Goal: Task Accomplishment & Management: Use online tool/utility

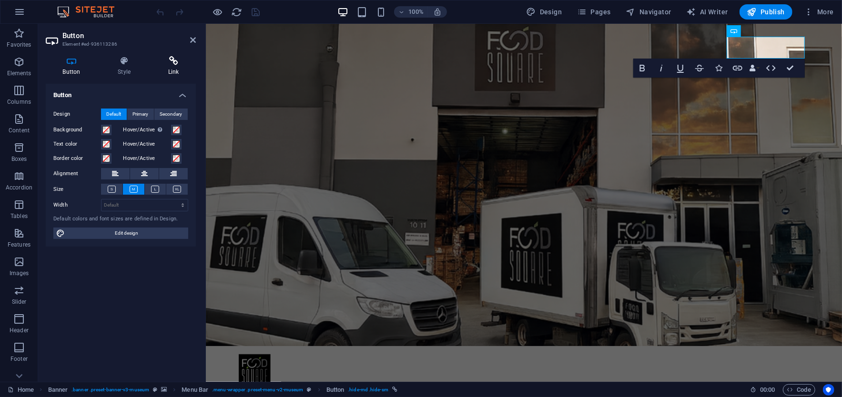
click at [176, 66] on h4 "Link" at bounding box center [173, 66] width 45 height 20
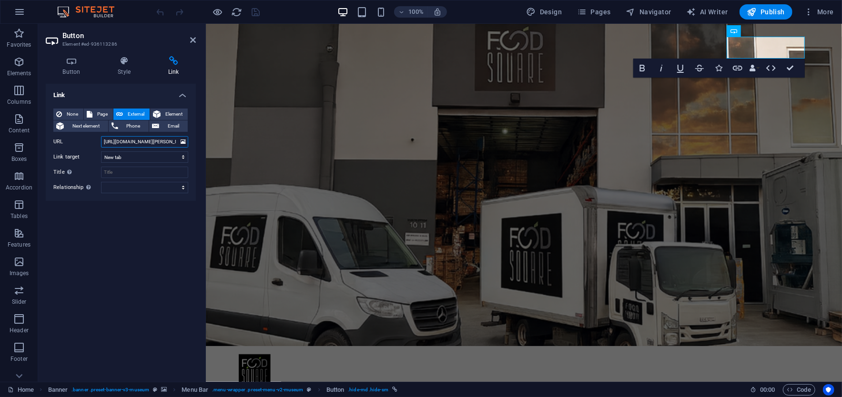
click at [127, 141] on input "[URL][DOMAIN_NAME][PERSON_NAME]" at bounding box center [144, 141] width 87 height 11
click at [165, 138] on input "[URL][DOMAIN_NAME][PERSON_NAME]" at bounding box center [144, 141] width 87 height 11
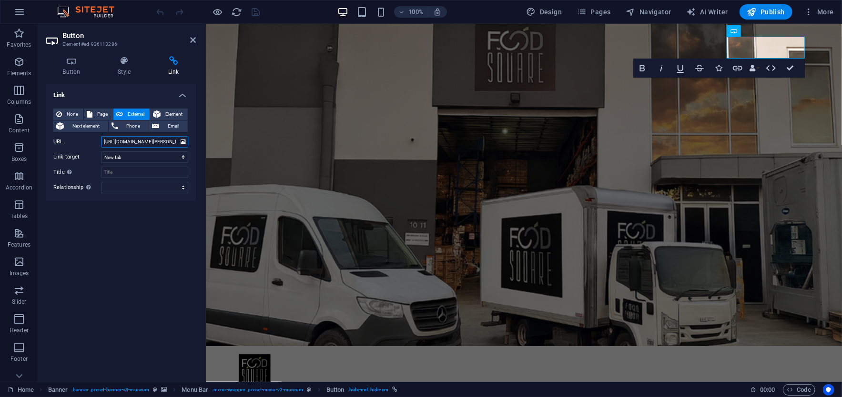
click at [165, 138] on input "[URL][DOMAIN_NAME][PERSON_NAME]" at bounding box center [144, 141] width 87 height 11
click at [150, 138] on input "[URL][DOMAIN_NAME][PERSON_NAME]" at bounding box center [144, 141] width 87 height 11
click at [458, 386] on nav "About Us Products Promotion Contact" at bounding box center [524, 398] width 572 height 24
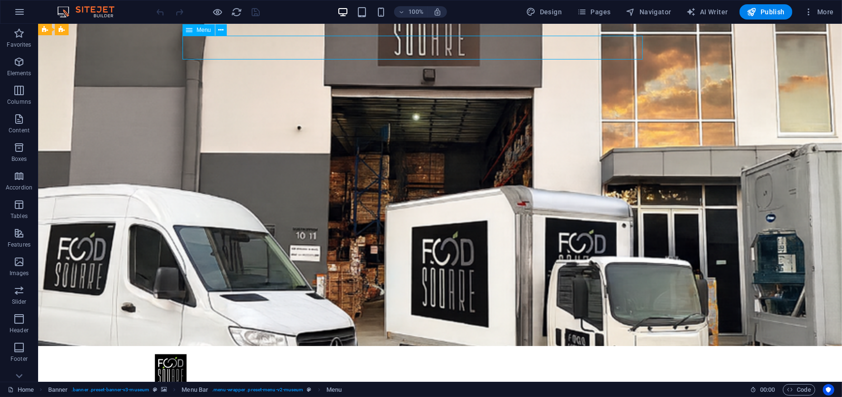
click at [372, 386] on nav "About Us Products Promotion Contact" at bounding box center [440, 398] width 572 height 24
select select "2"
select select
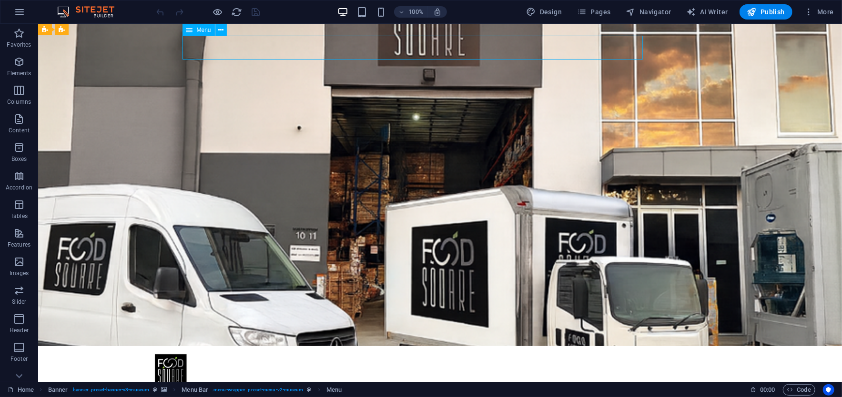
select select "3"
select select
select select "4"
select select
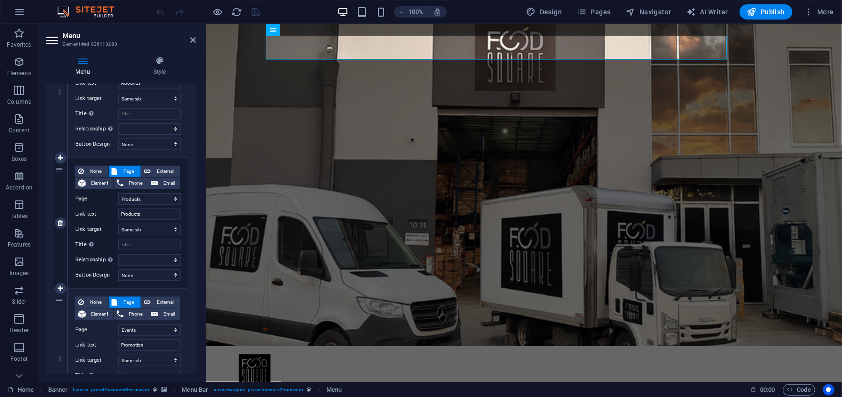
scroll to position [169, 0]
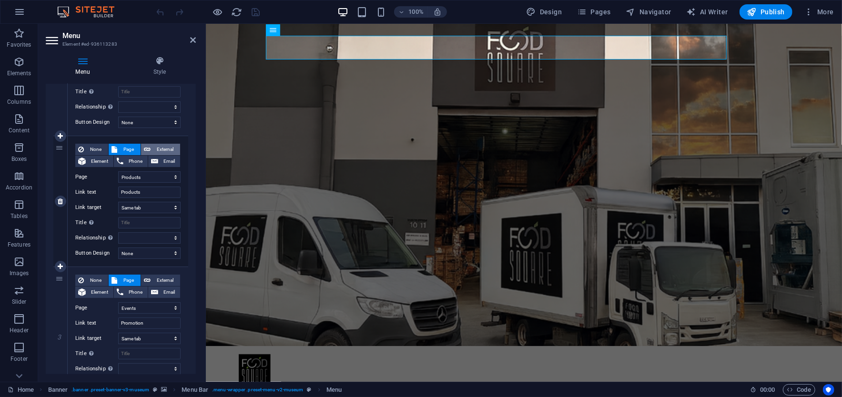
click at [147, 148] on icon at bounding box center [147, 149] width 7 height 11
select select
select select "blank"
select select
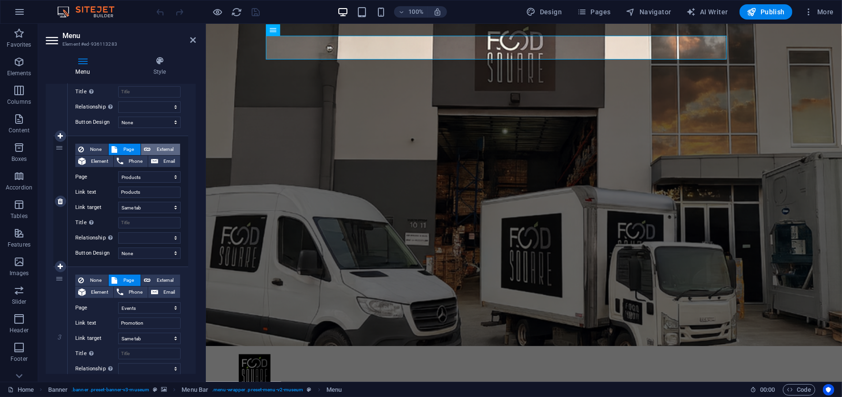
select select
drag, startPoint x: 155, startPoint y: 173, endPoint x: 102, endPoint y: 168, distance: 53.1
click at [102, 168] on div "None Page External Element Phone Email Page Products Home About Us Events Conta…" at bounding box center [127, 194] width 105 height 100
click at [130, 174] on input "/en/17366475" at bounding box center [149, 176] width 62 height 11
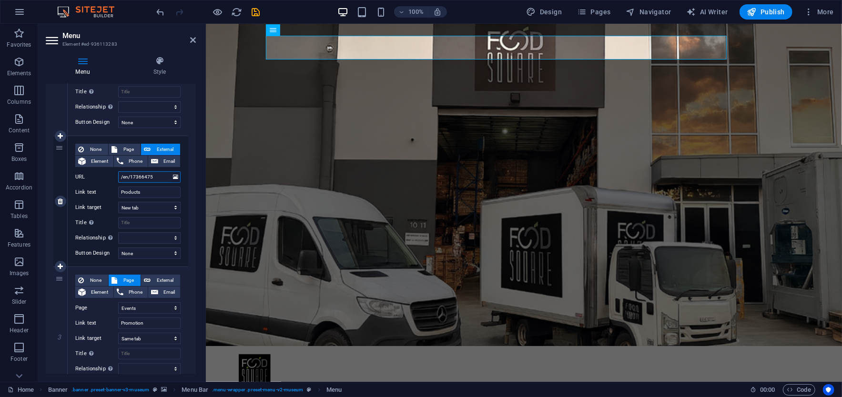
click at [130, 174] on input "/en/17366475" at bounding box center [149, 176] width 62 height 11
click at [160, 176] on input "/en/17366475" at bounding box center [149, 176] width 62 height 11
type input "/"
select select
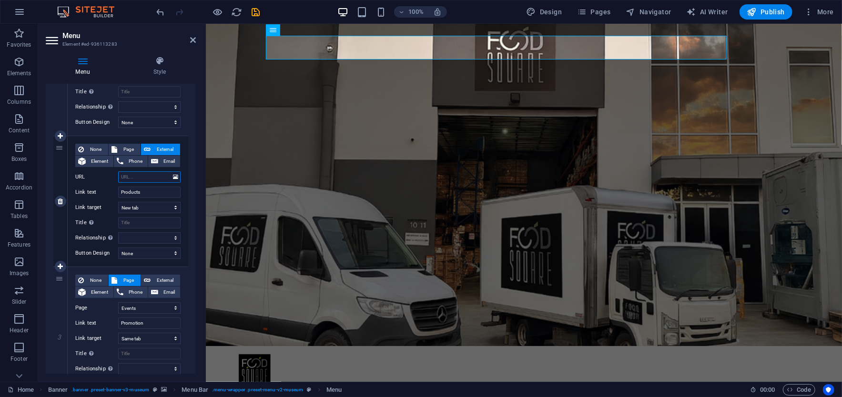
select select
paste input "[URL][DOMAIN_NAME][PERSON_NAME]"
type input "[URL][DOMAIN_NAME][PERSON_NAME]"
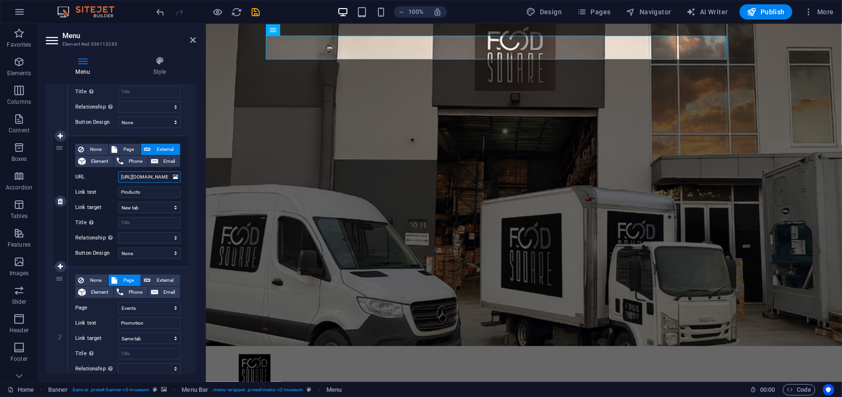
scroll to position [0, 92]
select select
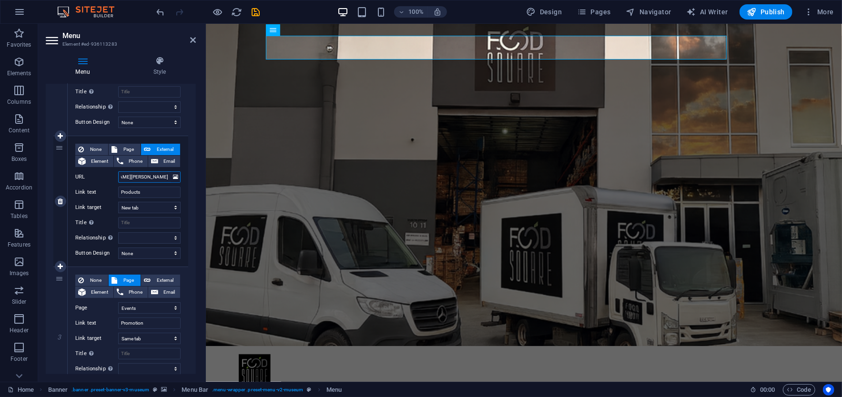
scroll to position [0, 0]
click at [160, 175] on input "[URL][DOMAIN_NAME][PERSON_NAME]" at bounding box center [149, 176] width 62 height 11
type input "[URL][DOMAIN_NAME][PERSON_NAME]"
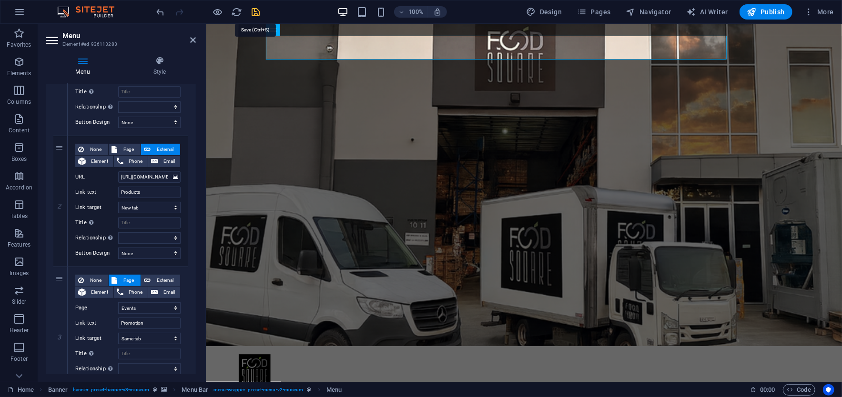
click at [256, 12] on icon "save" at bounding box center [256, 12] width 11 height 11
checkbox input "false"
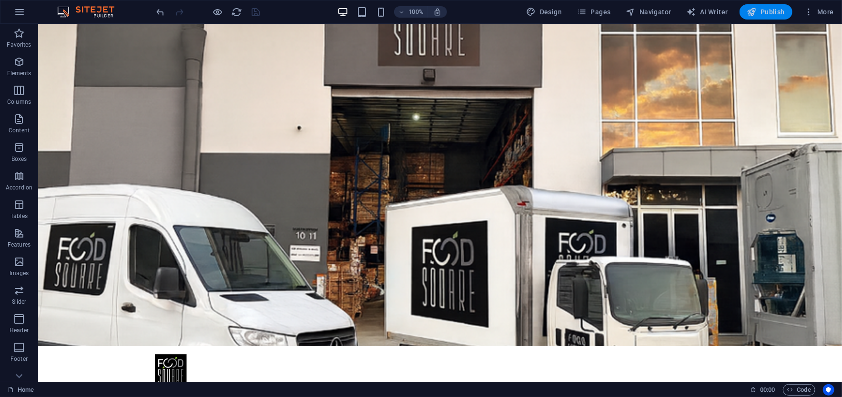
click at [777, 8] on span "Publish" at bounding box center [766, 12] width 38 height 10
